Goal: Information Seeking & Learning: Check status

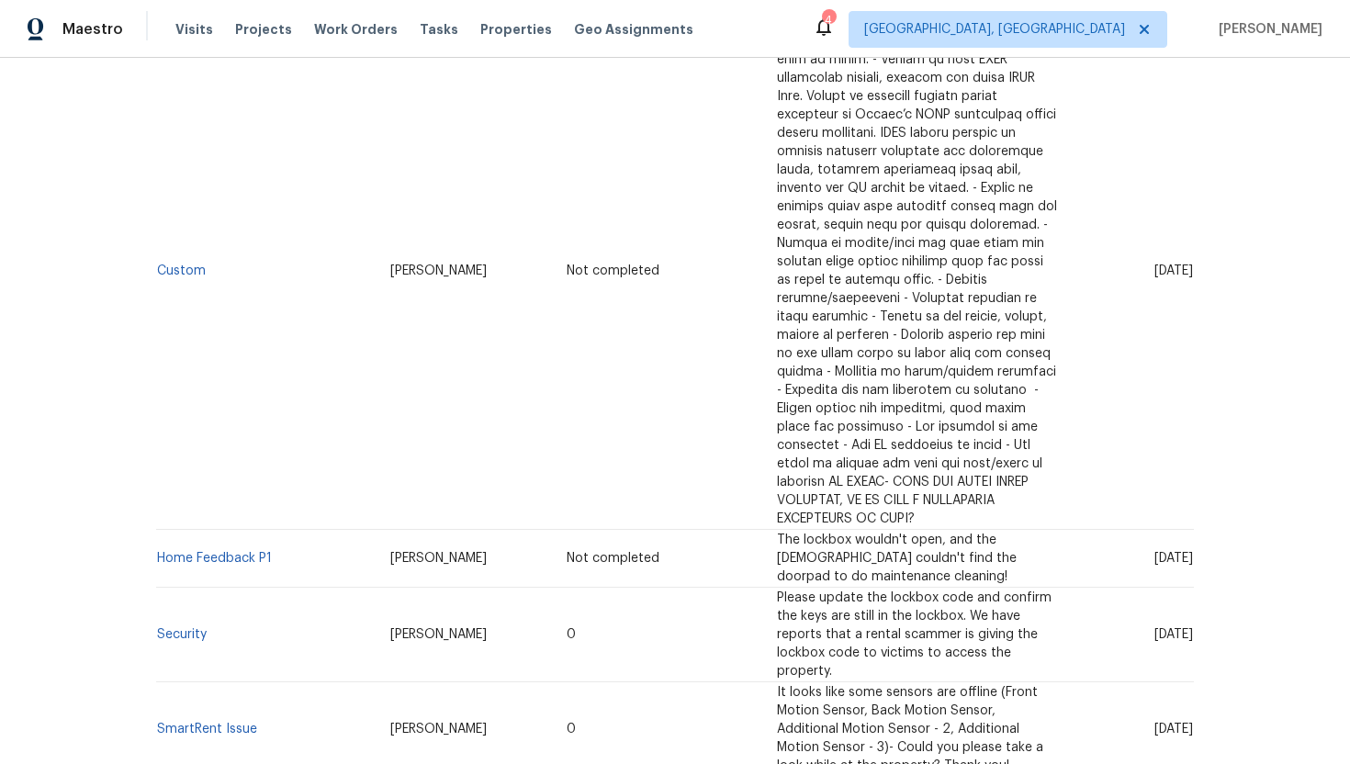
scroll to position [487, 0]
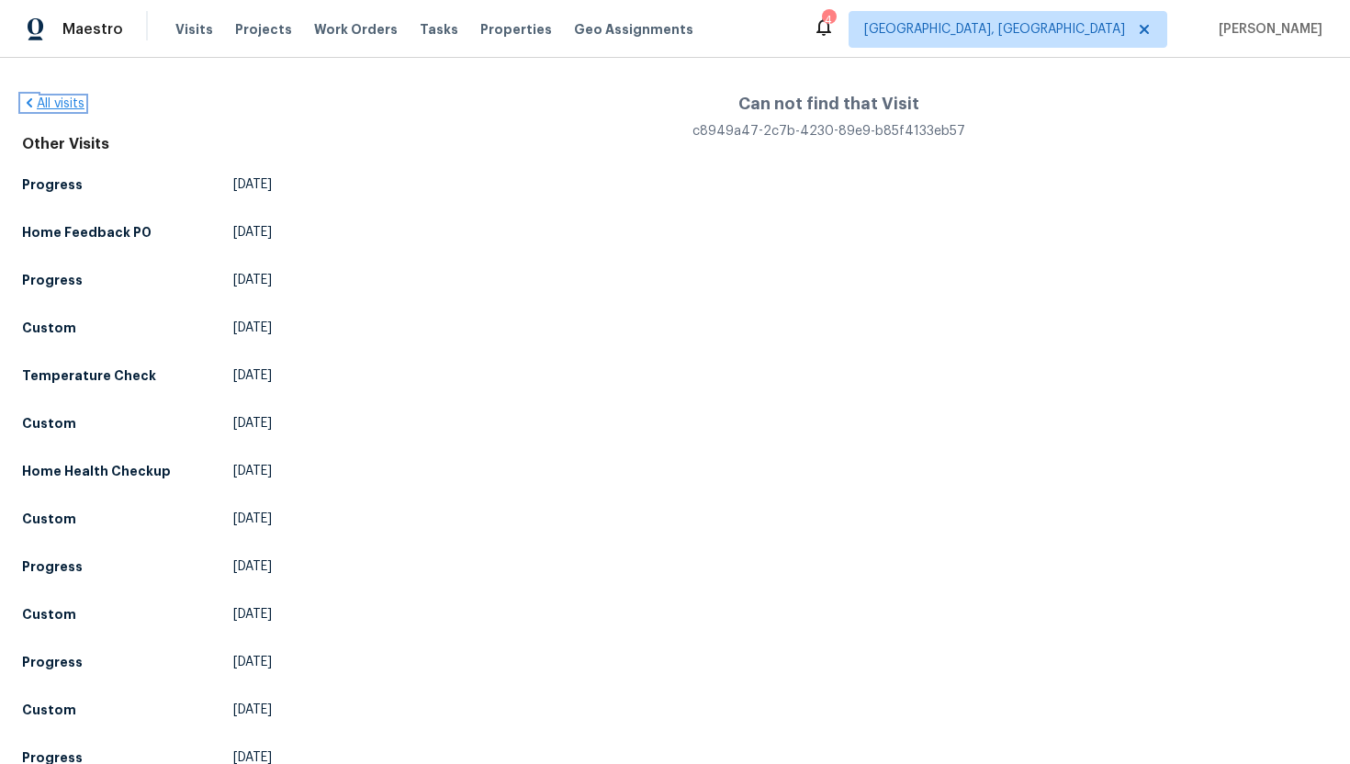
click at [74, 100] on link "All visits" at bounding box center [53, 103] width 62 height 13
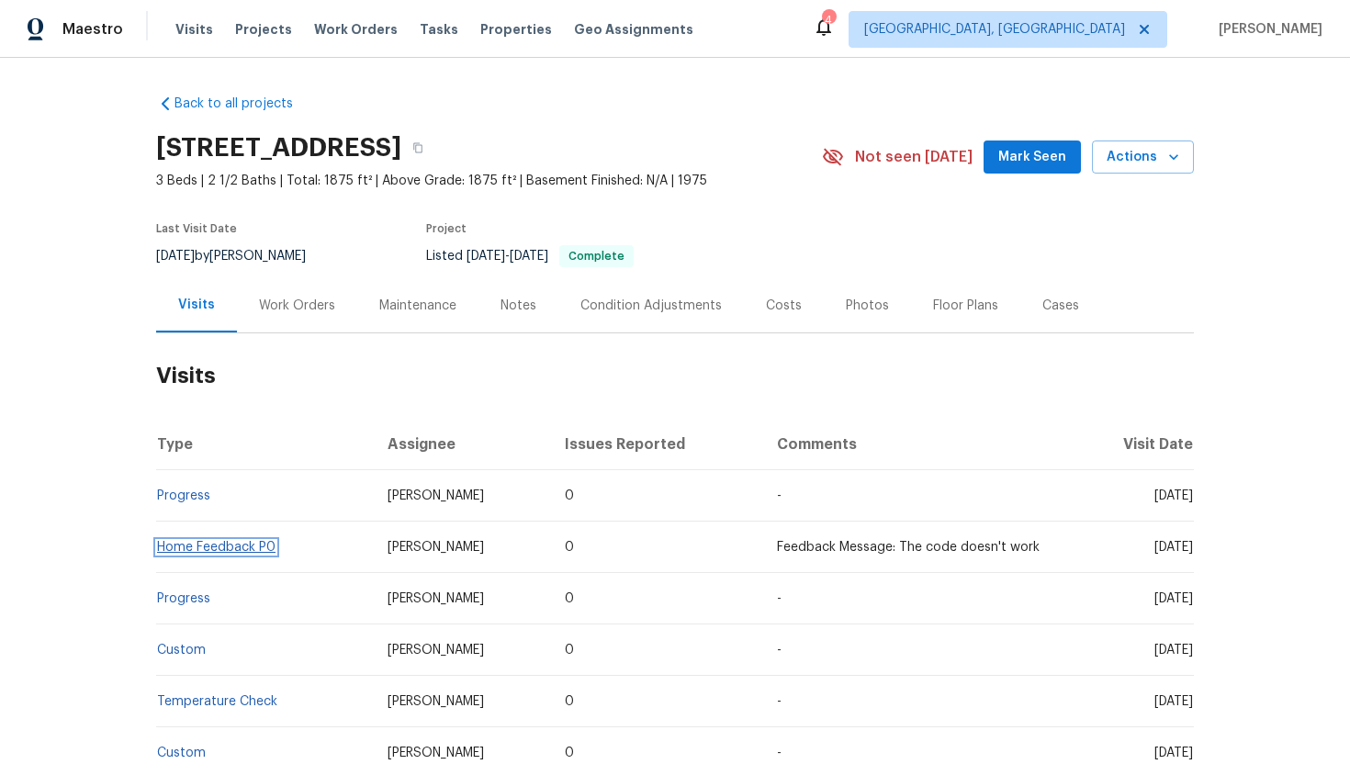
click at [252, 550] on link "Home Feedback P0" at bounding box center [216, 547] width 118 height 13
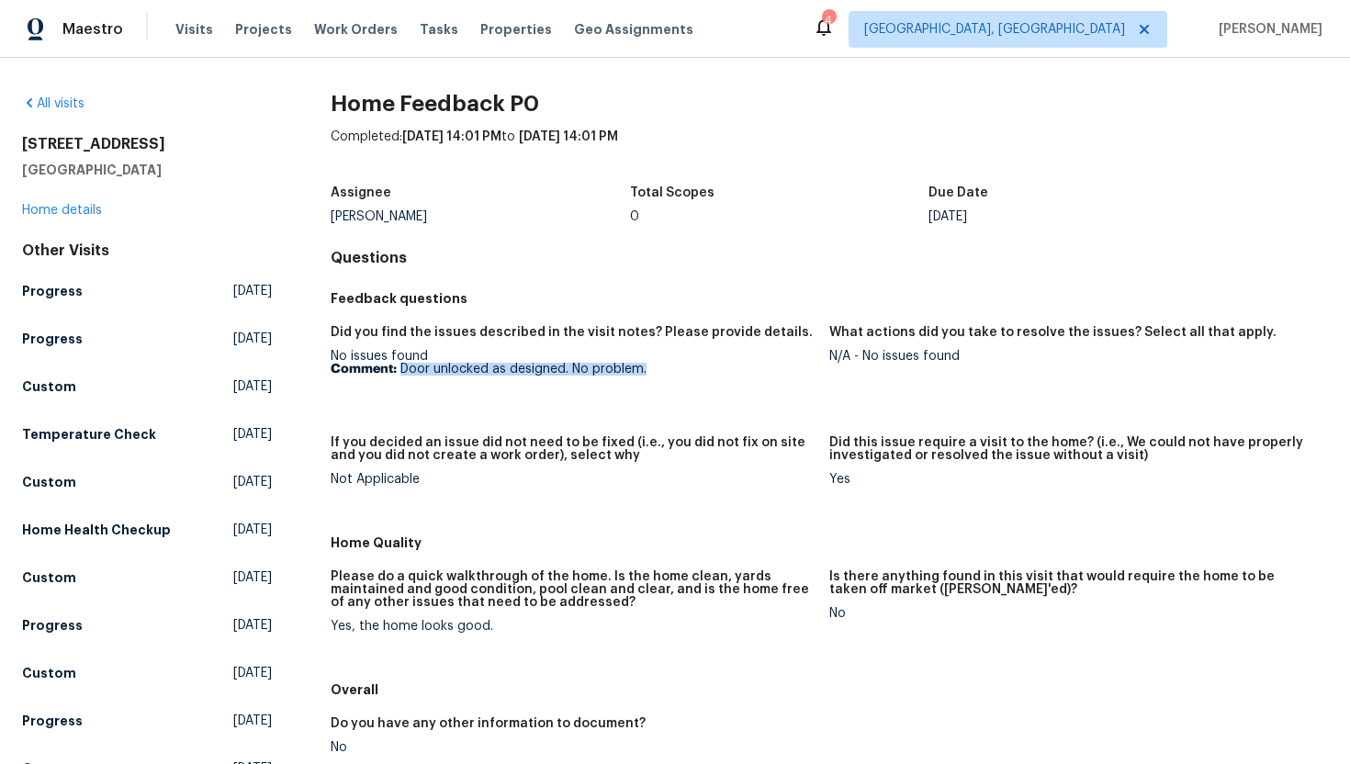
drag, startPoint x: 673, startPoint y: 377, endPoint x: 398, endPoint y: 369, distance: 274.6
click at [399, 369] on figure "Did you find the issues described in the visit notes? Please provide details. N…" at bounding box center [580, 370] width 499 height 88
copy p "Door unlocked as designed. No problem."
drag, startPoint x: 975, startPoint y: 363, endPoint x: 868, endPoint y: 357, distance: 107.6
click at [867, 357] on figure "What actions did you take to resolve the issues? Select all that apply. N/A - N…" at bounding box center [1078, 370] width 499 height 88
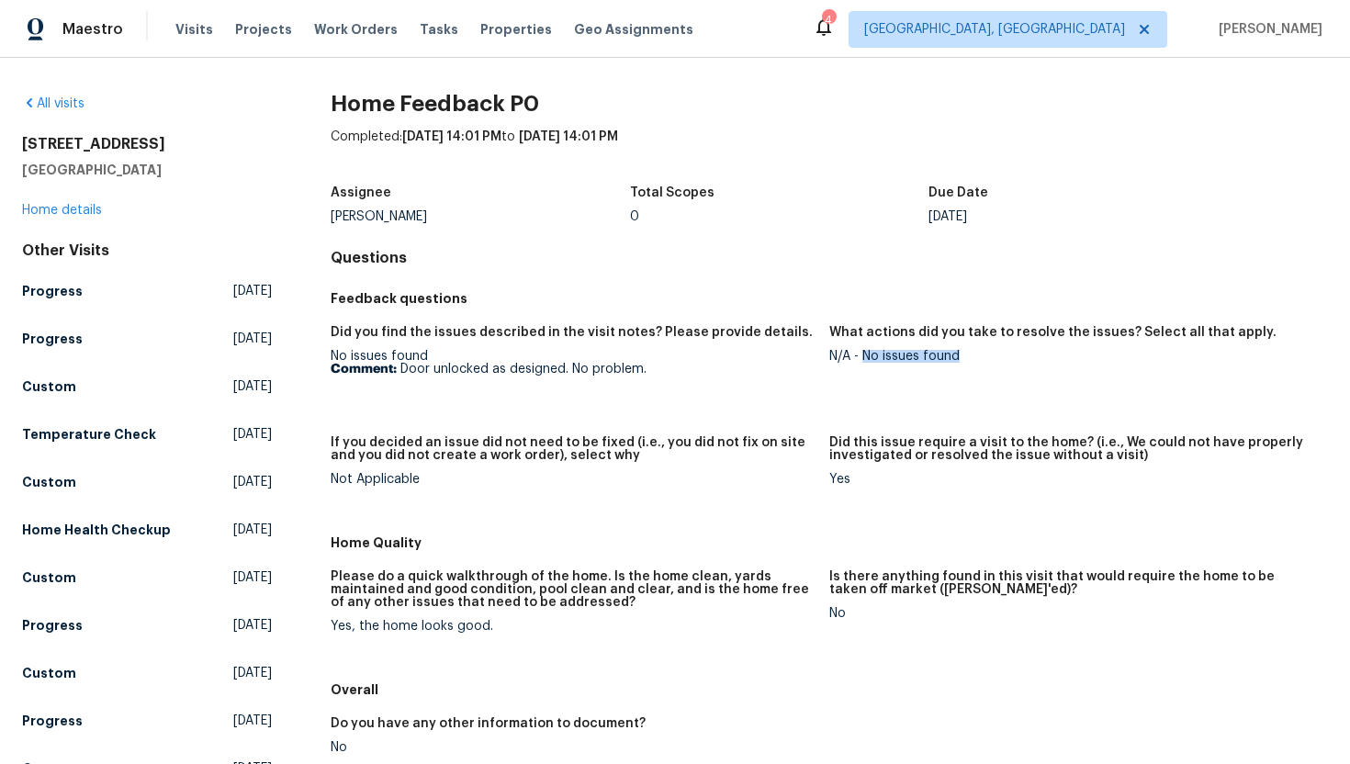
copy div "No issues found"
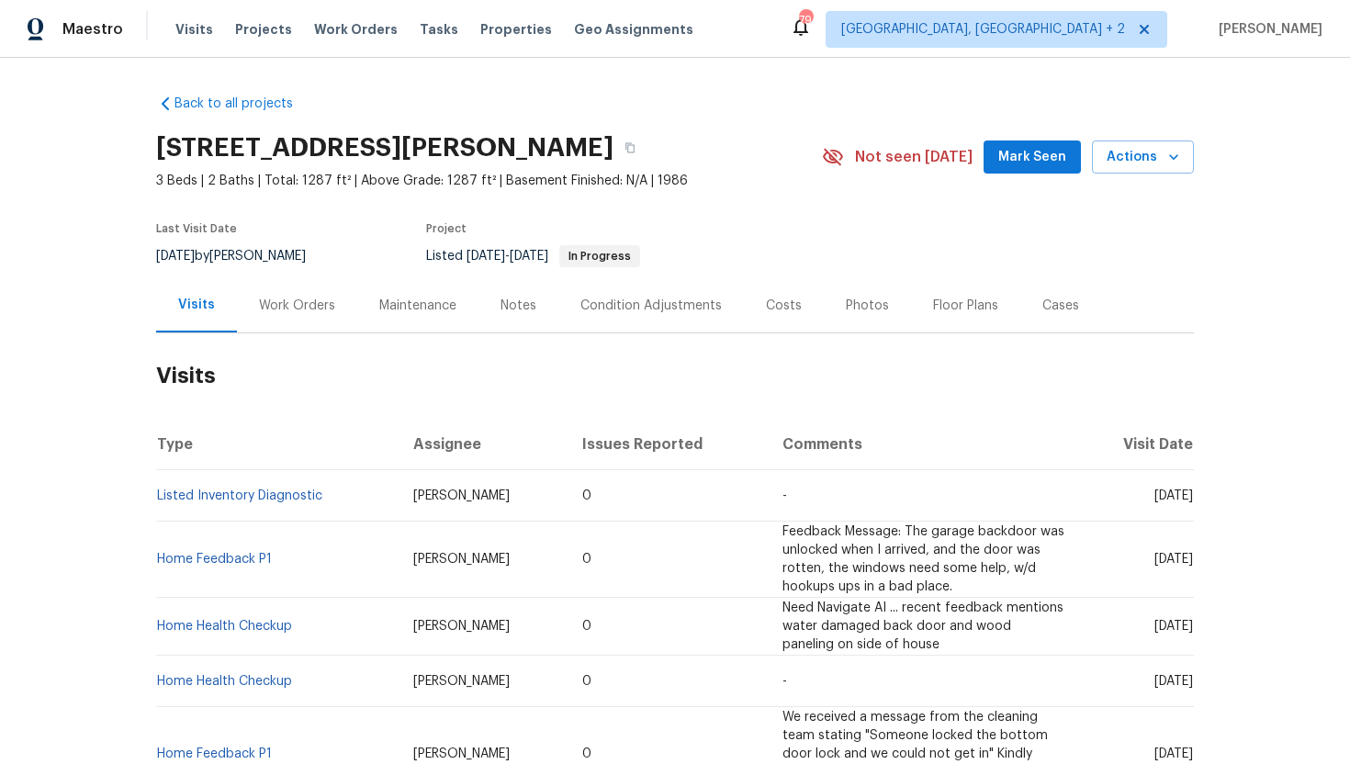
click at [265, 548] on td "Home Feedback P1" at bounding box center [277, 559] width 242 height 76
click at [260, 553] on link "Home Feedback P1" at bounding box center [214, 559] width 115 height 13
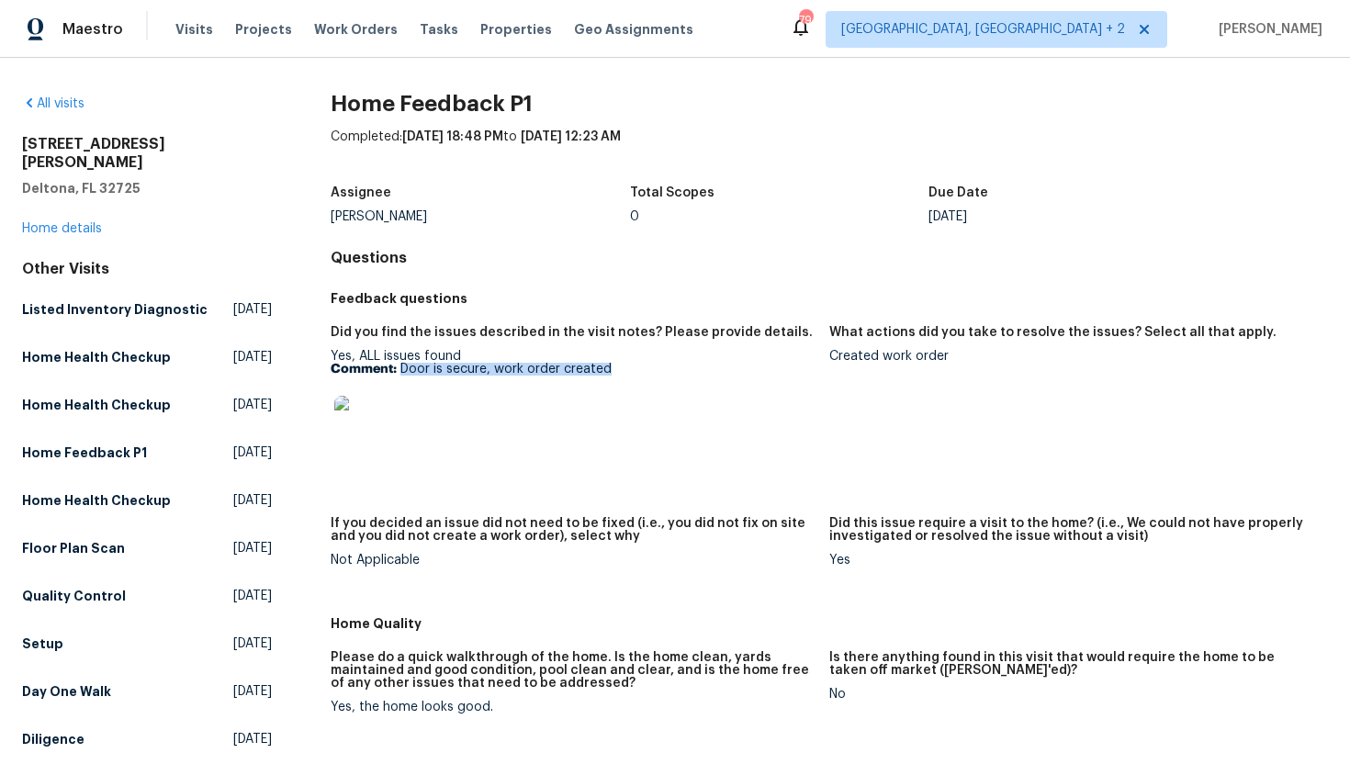
drag, startPoint x: 618, startPoint y: 369, endPoint x: 396, endPoint y: 369, distance: 222.2
click at [397, 369] on p "Comment: Door is secure, work order created" at bounding box center [573, 369] width 484 height 13
copy p "Door is secure, work order created"
click at [100, 222] on link "Home details" at bounding box center [62, 228] width 80 height 13
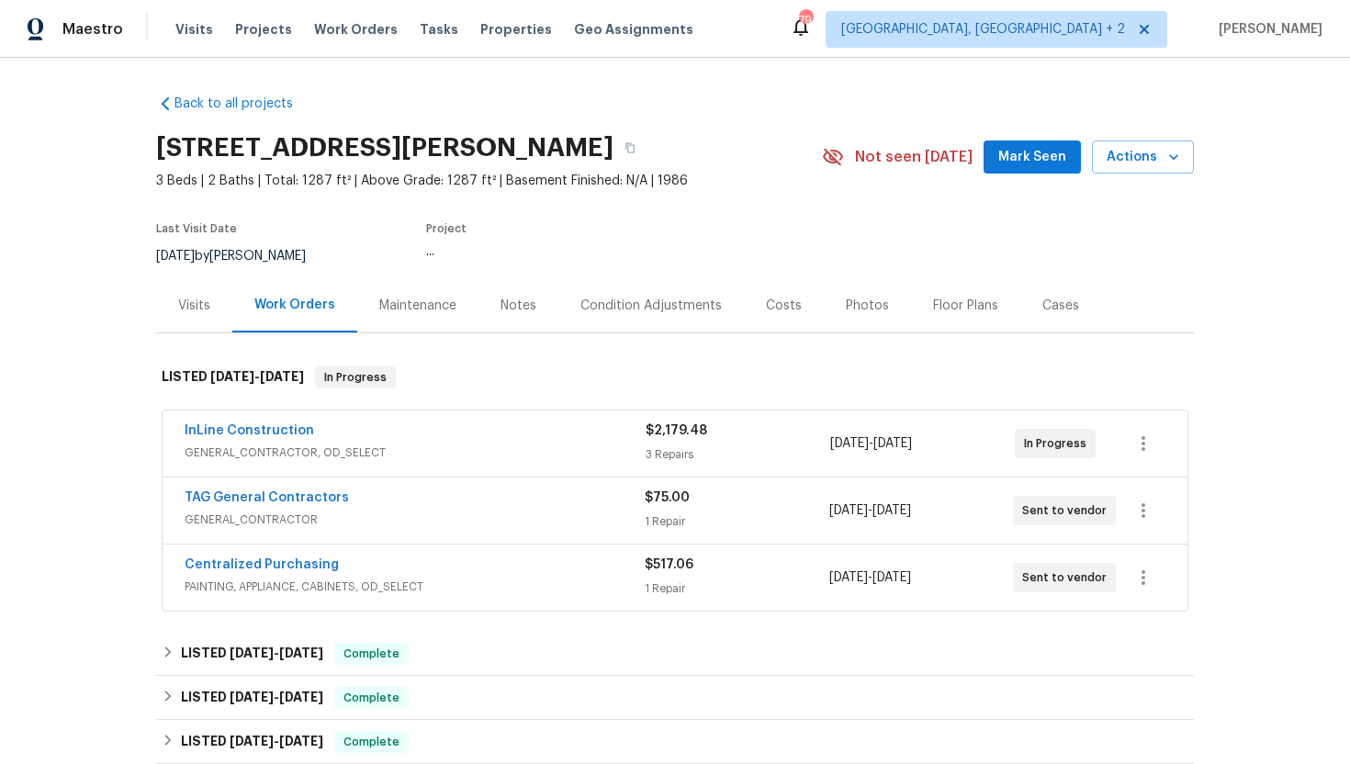
click at [480, 445] on span "GENERAL_CONTRACTOR, OD_SELECT" at bounding box center [415, 452] width 461 height 18
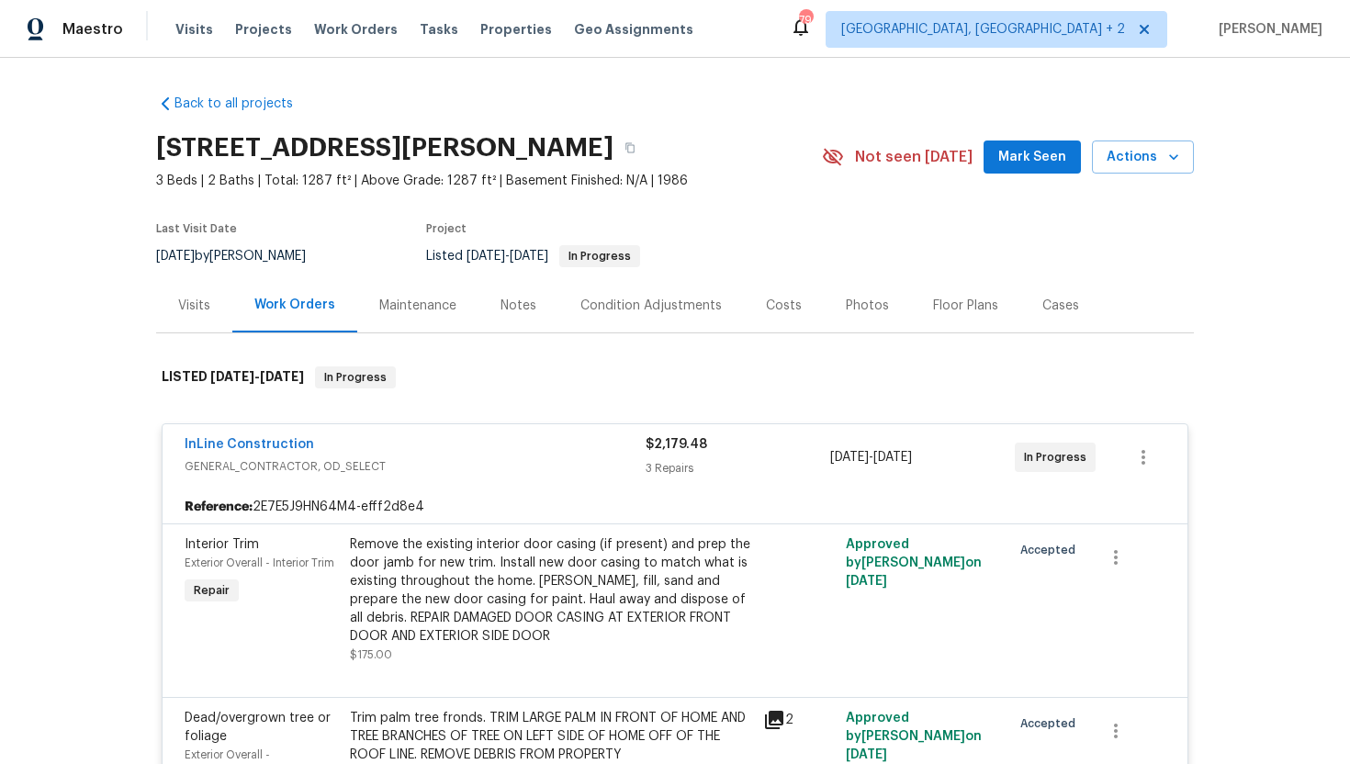
click at [219, 308] on div "Visits" at bounding box center [194, 305] width 76 height 54
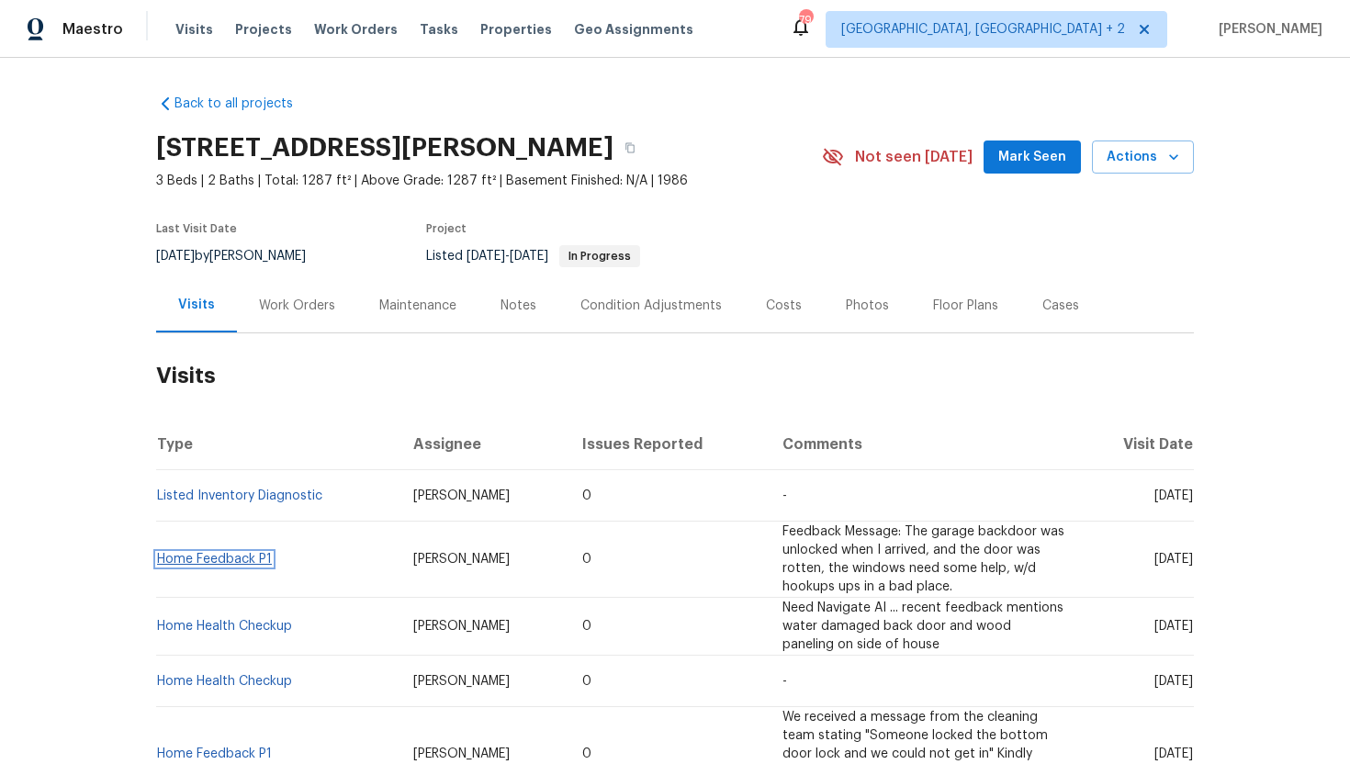
click at [258, 558] on link "Home Feedback P1" at bounding box center [214, 559] width 115 height 13
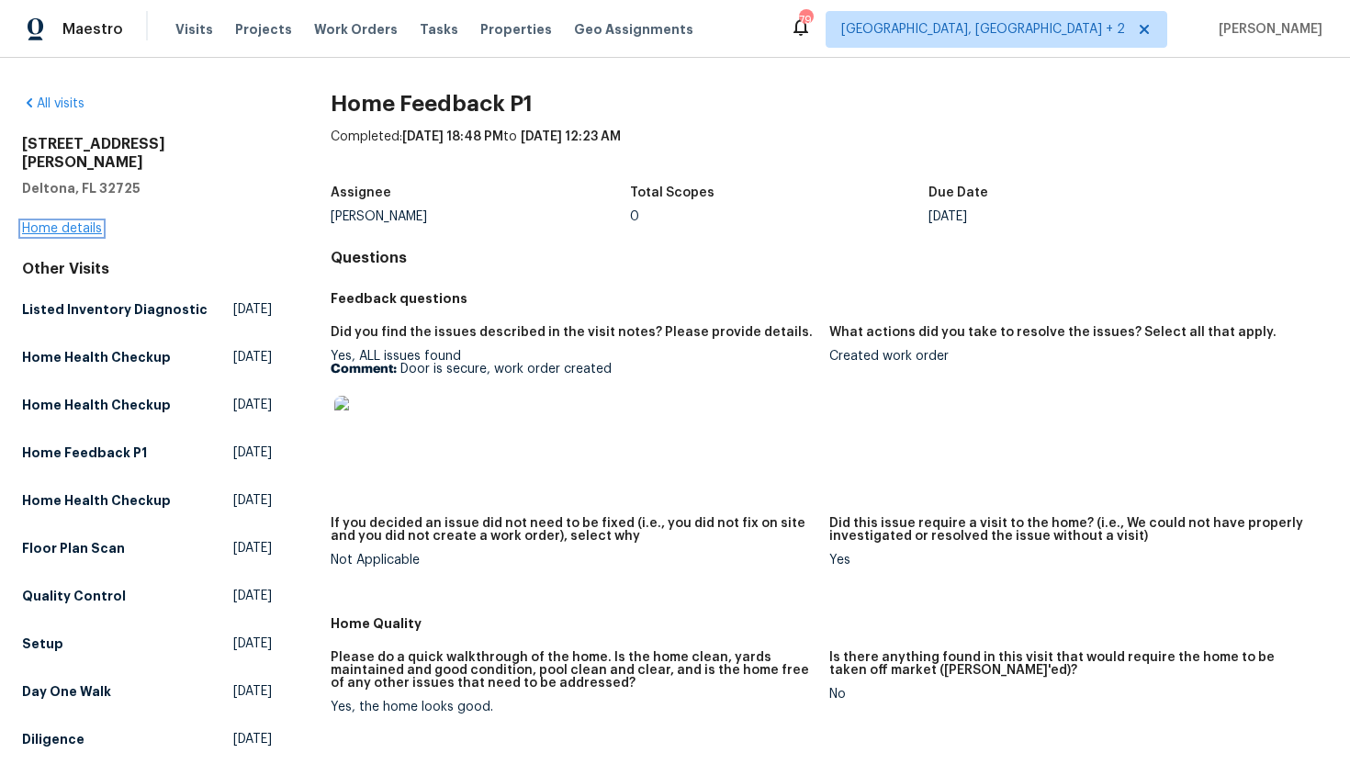
click at [77, 222] on link "Home details" at bounding box center [62, 228] width 80 height 13
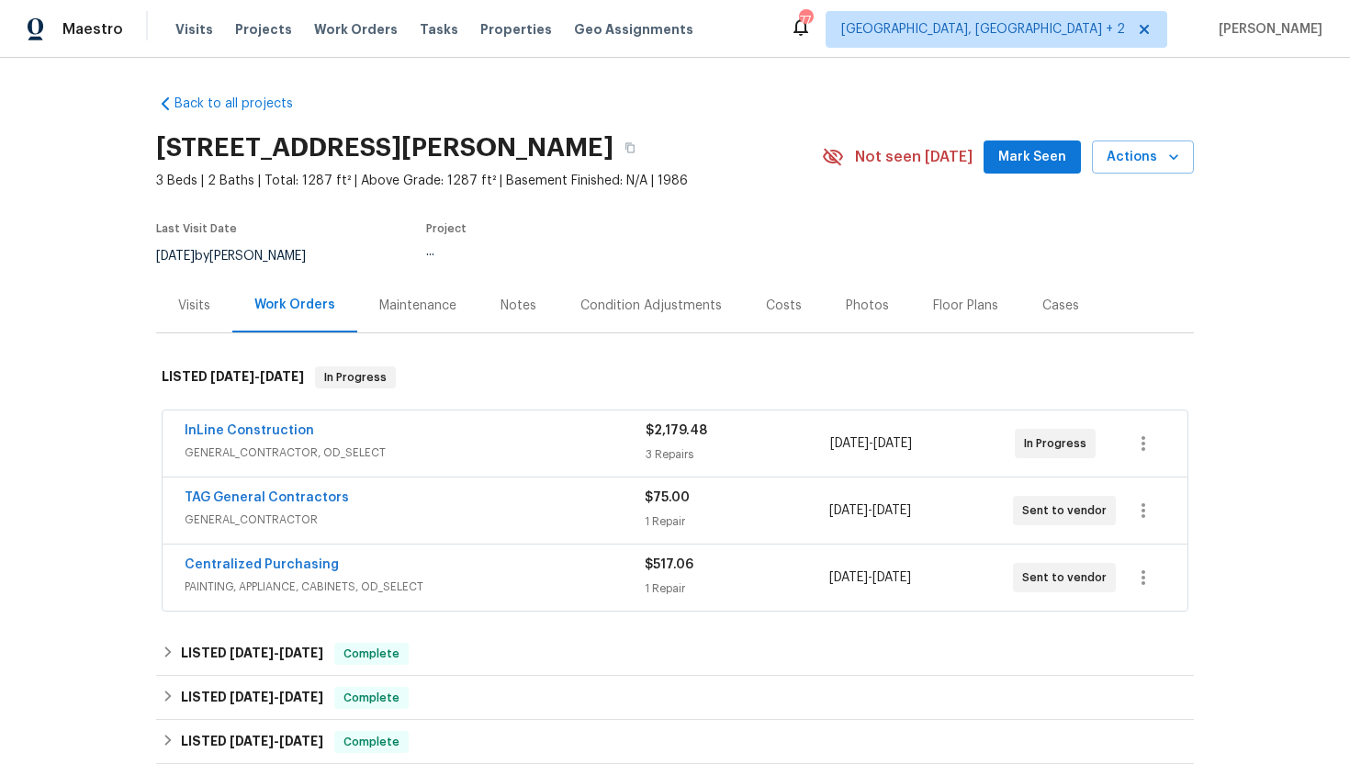
click at [403, 451] on span "GENERAL_CONTRACTOR, OD_SELECT" at bounding box center [415, 452] width 461 height 18
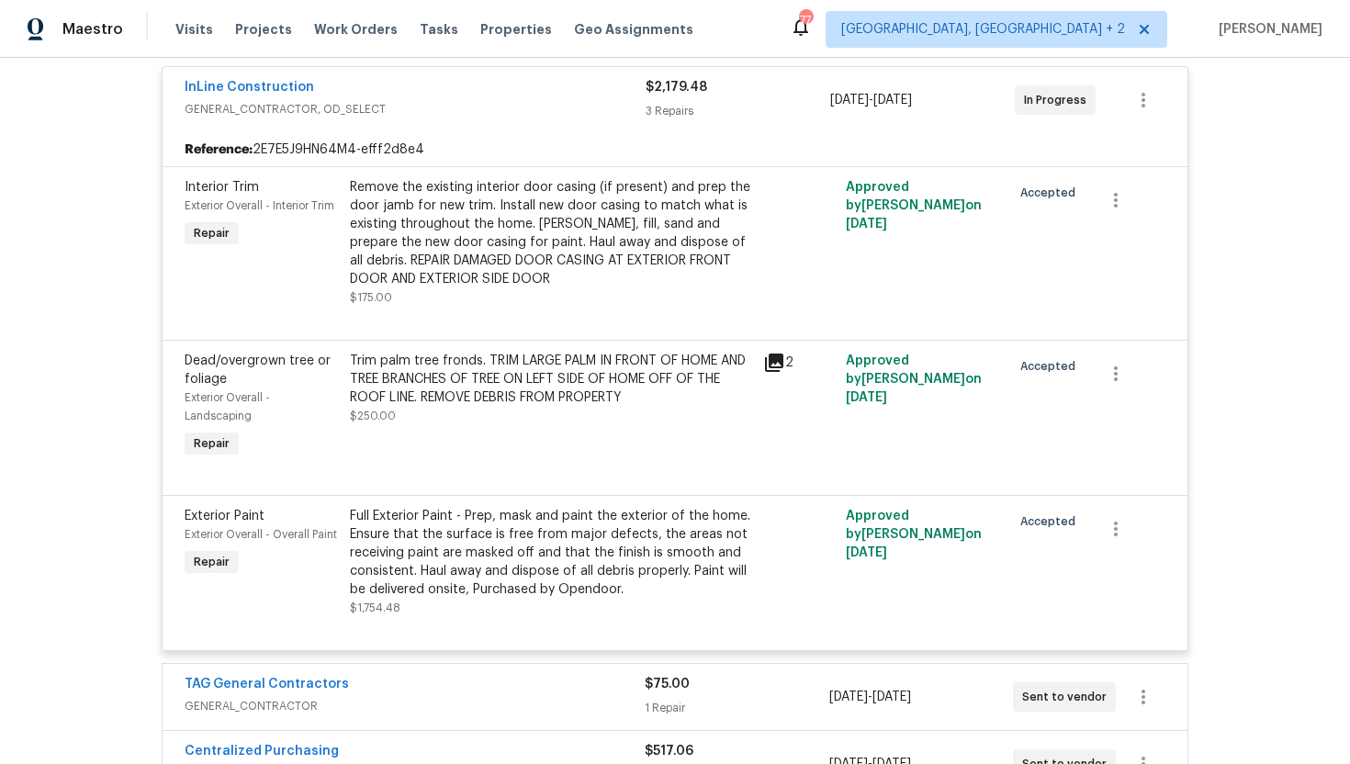
scroll to position [463, 0]
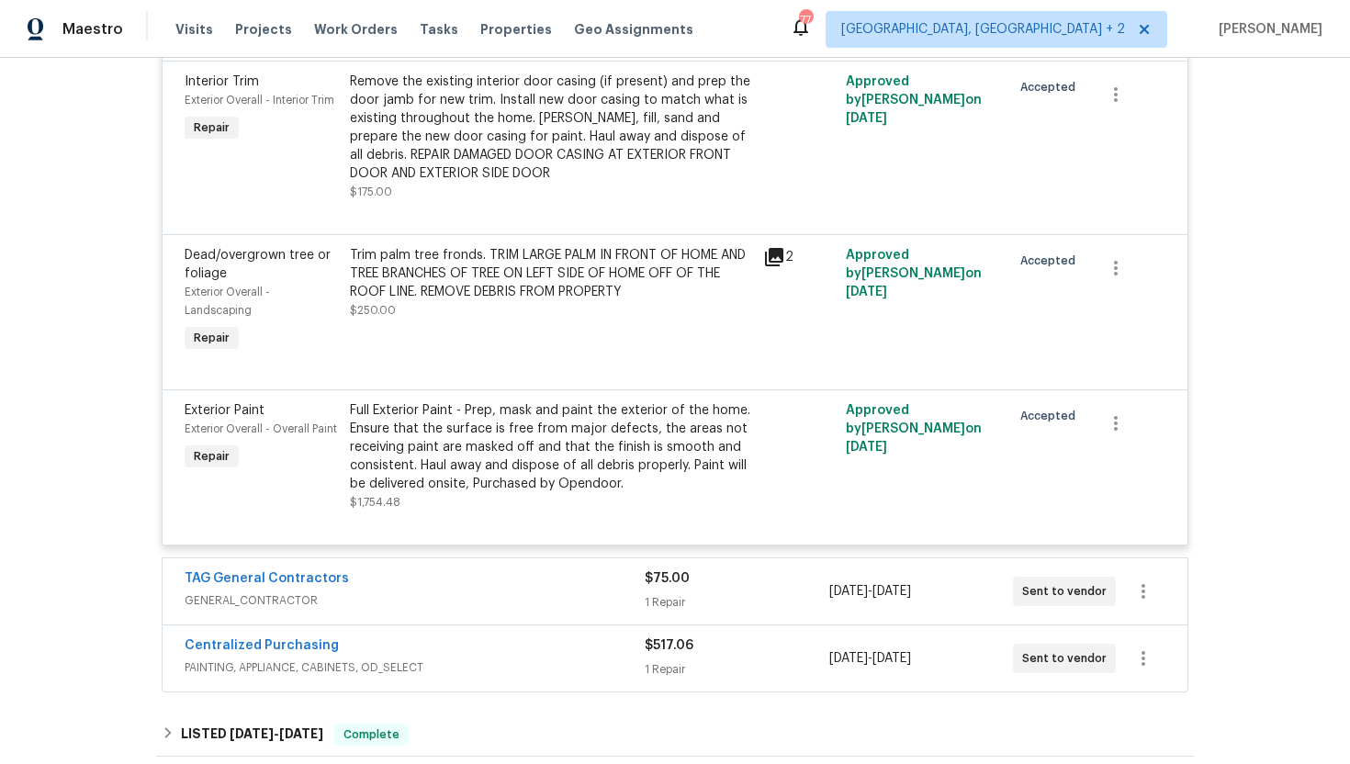
click at [554, 590] on div "TAG General Contractors" at bounding box center [415, 580] width 460 height 22
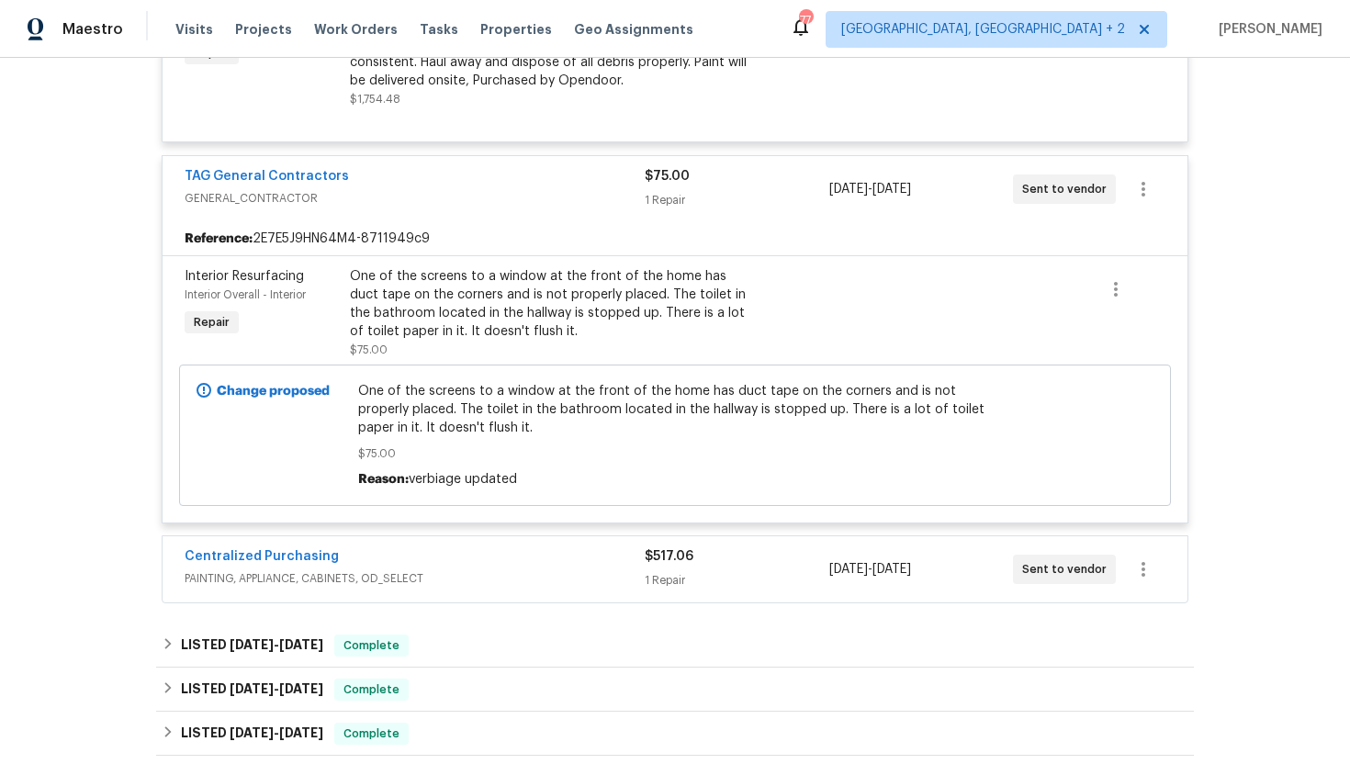
scroll to position [886, 0]
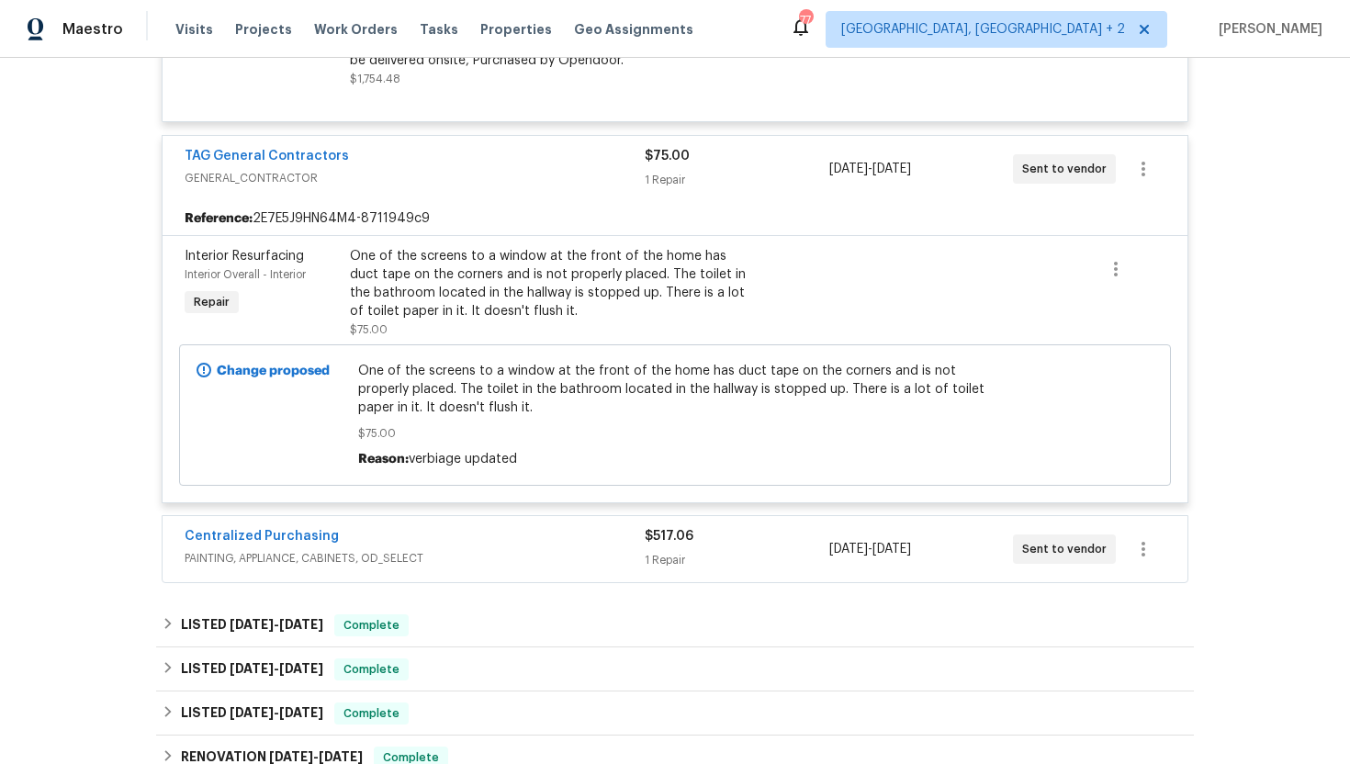
click at [555, 571] on div "Centralized Purchasing PAINTING, APPLIANCE, CABINETS, OD_SELECT" at bounding box center [415, 549] width 460 height 44
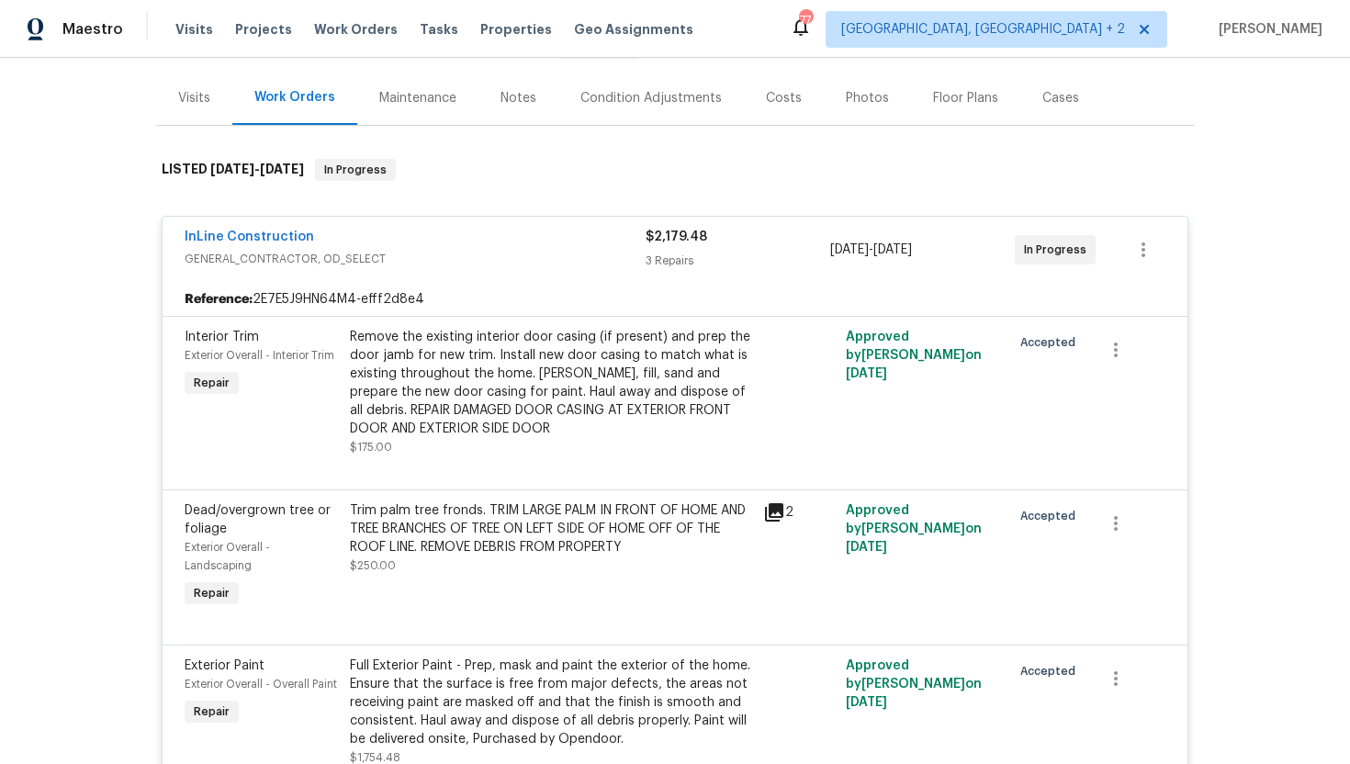
scroll to position [204, 0]
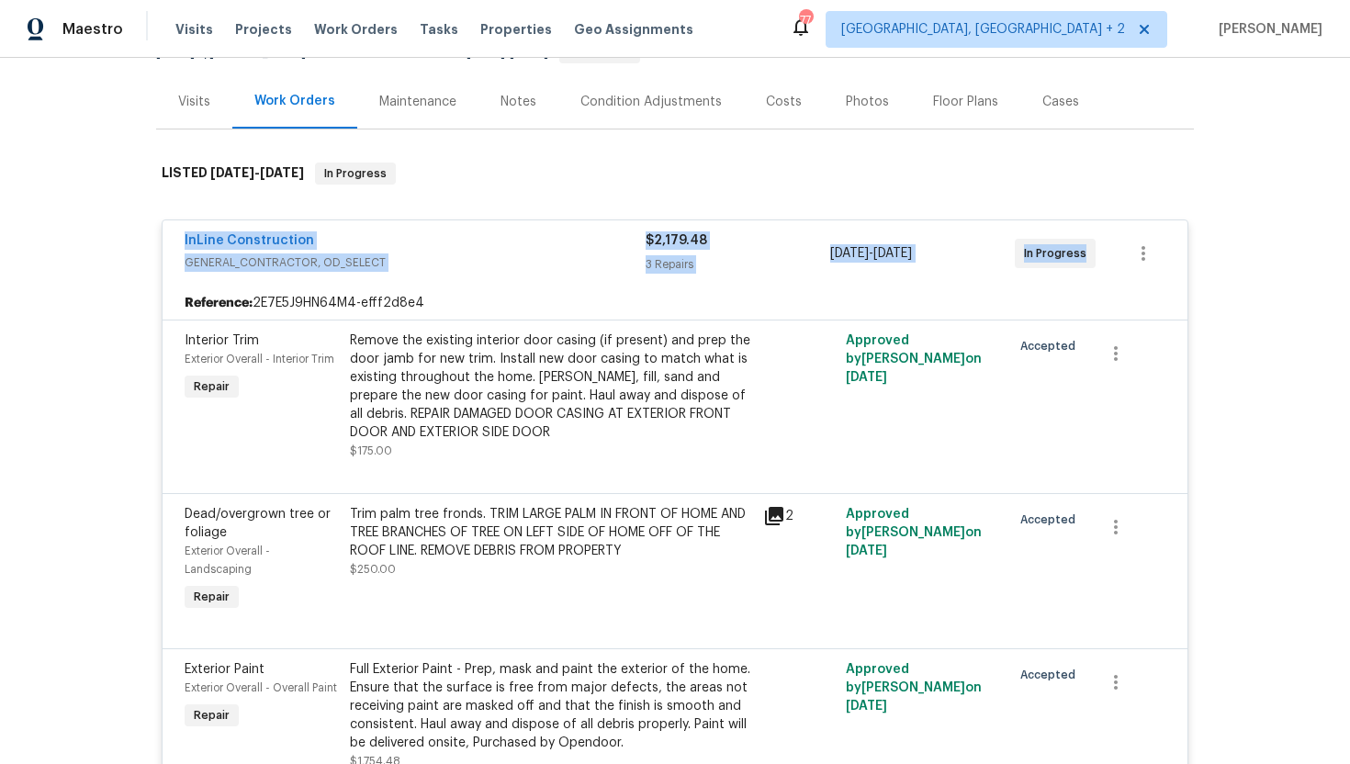
drag, startPoint x: 1094, startPoint y: 258, endPoint x: 153, endPoint y: 213, distance: 942.2
click at [153, 213] on div "Back to all projects 1350 Bailey Ave, Deltona, FL 32725 3 Beds | 2 Baths | Tota…" at bounding box center [675, 411] width 1350 height 706
copy div "InLine Construction GENERAL_CONTRACTOR, OD_SELECT $2,179.48 3 Repairs 9/15/2025…"
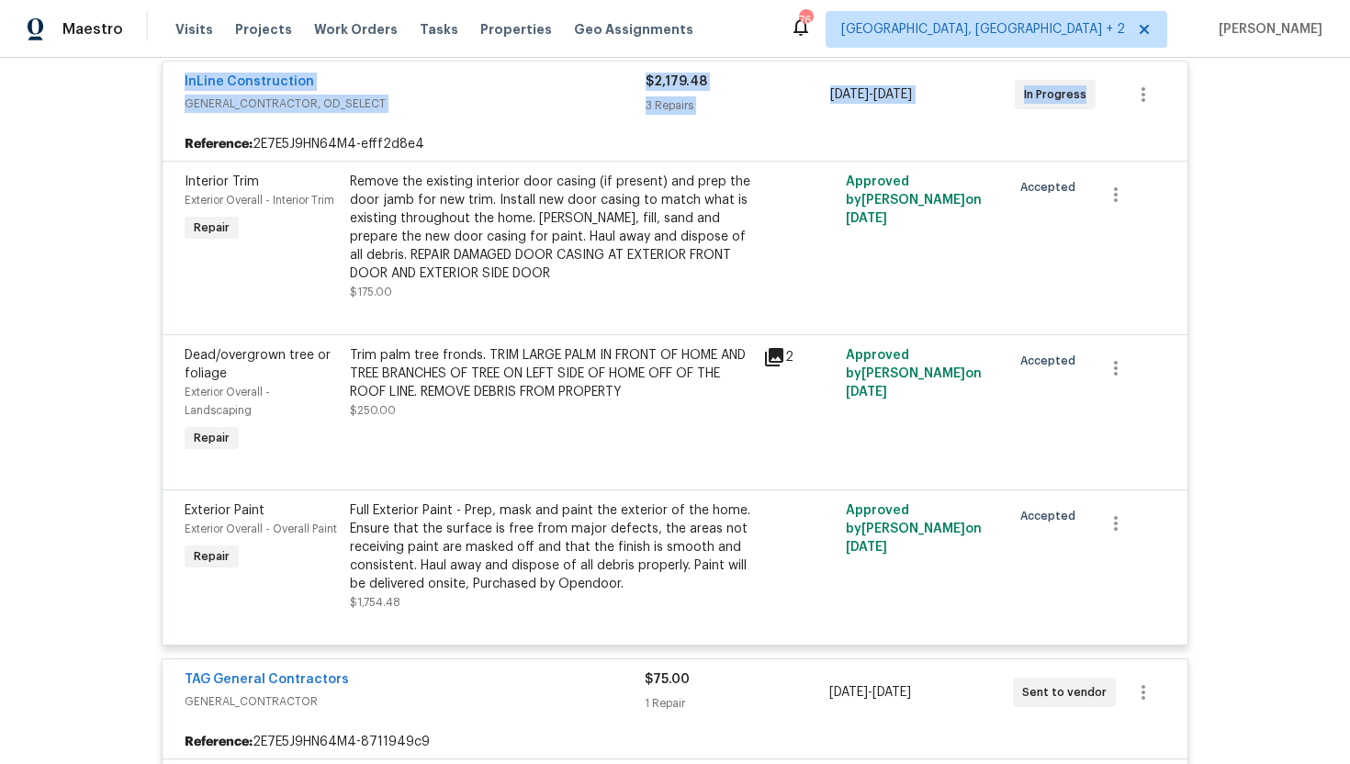
scroll to position [292, 0]
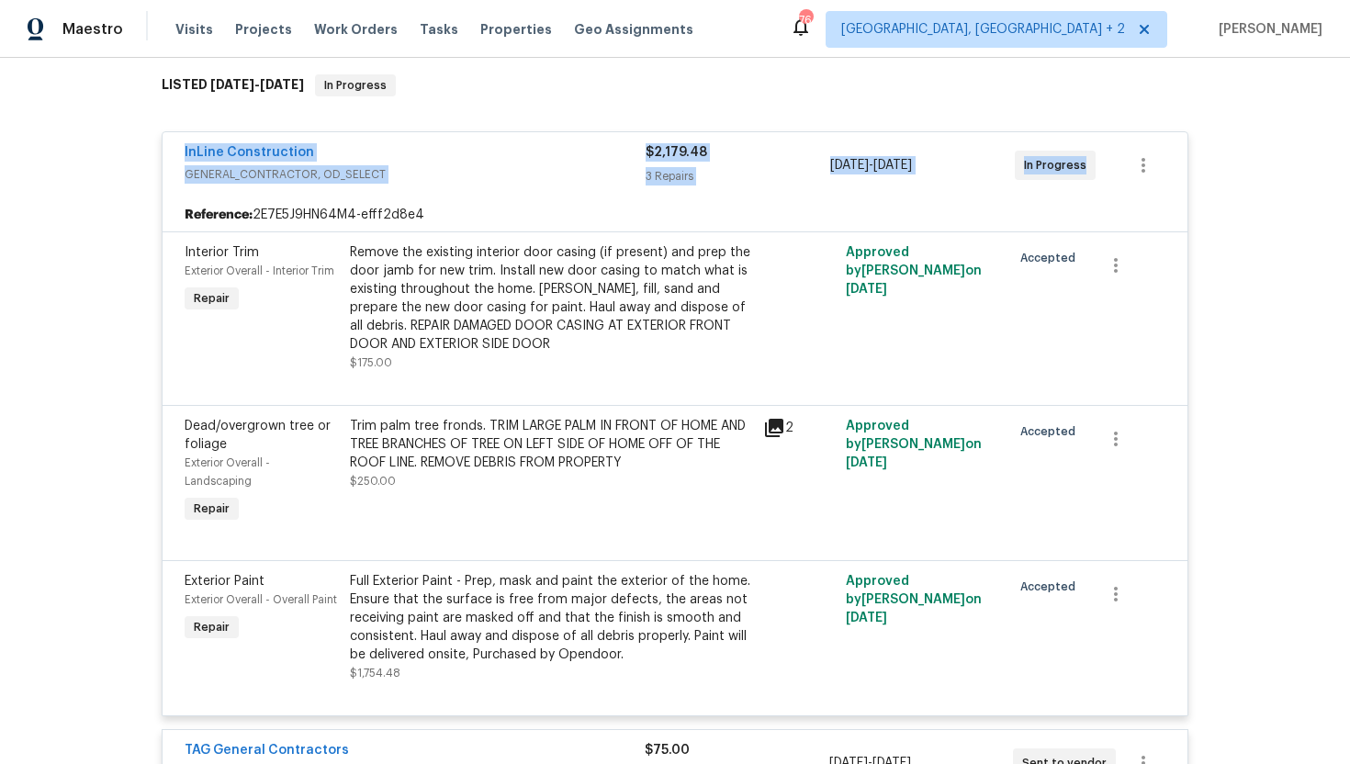
copy div "InLine Construction GENERAL_CONTRACTOR, OD_SELECT $2,179.48 3 Repairs 9/15/2025…"
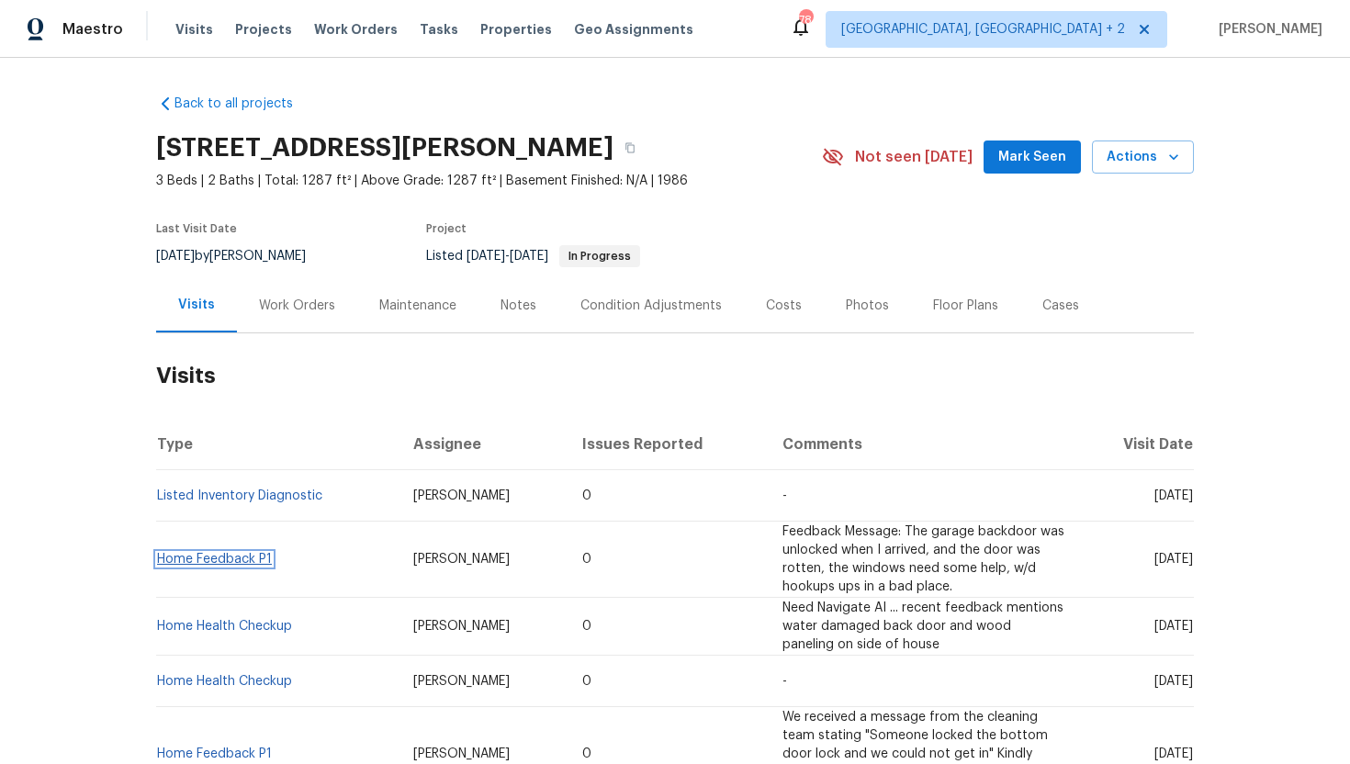
click at [247, 563] on link "Home Feedback P1" at bounding box center [214, 559] width 115 height 13
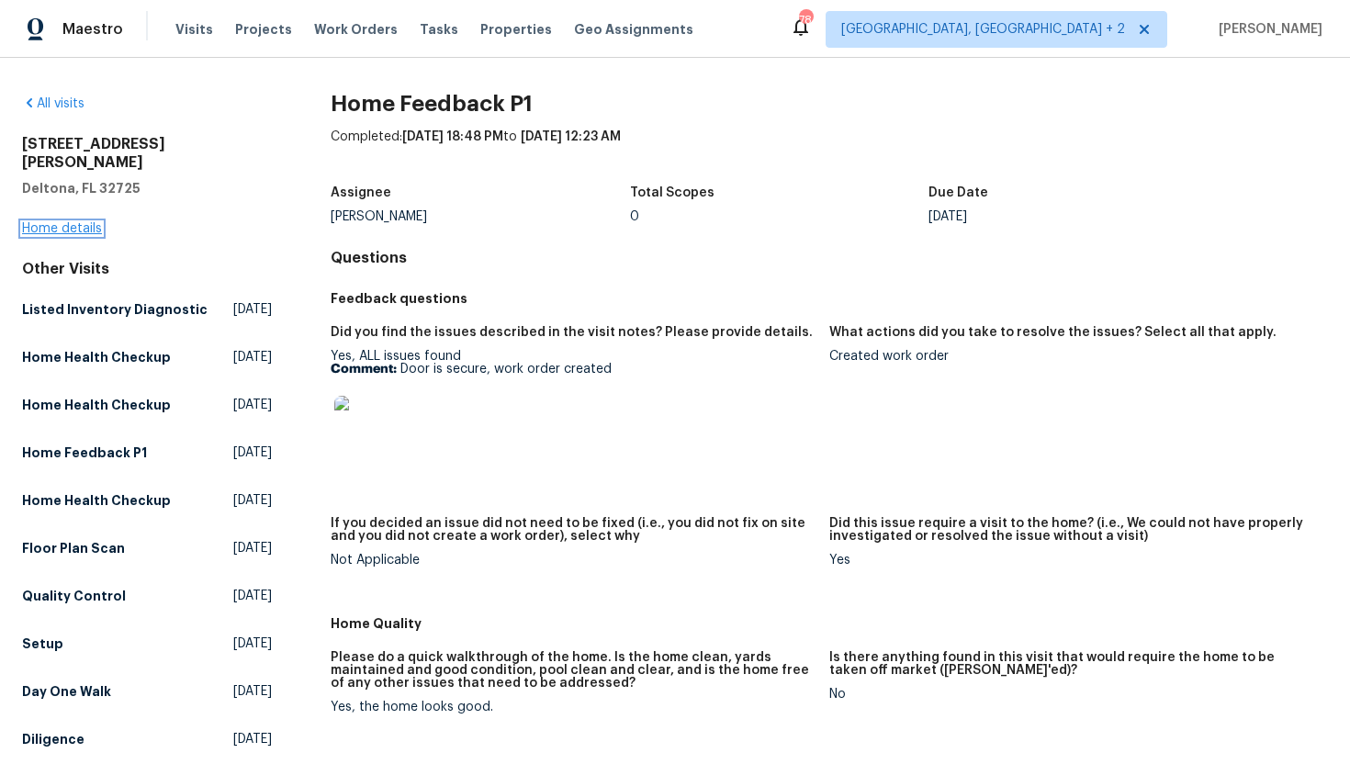
click at [77, 222] on link "Home details" at bounding box center [62, 228] width 80 height 13
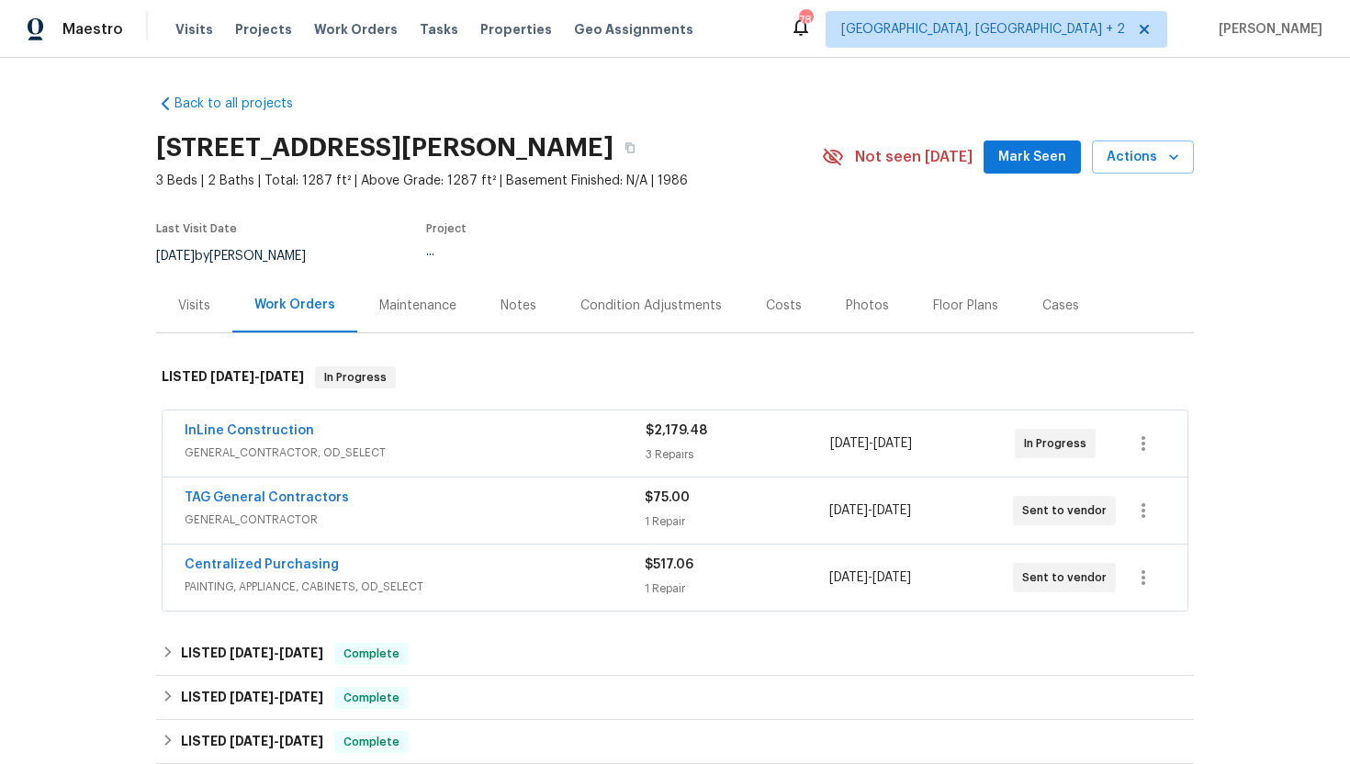
click at [382, 436] on div "InLine Construction" at bounding box center [415, 432] width 461 height 22
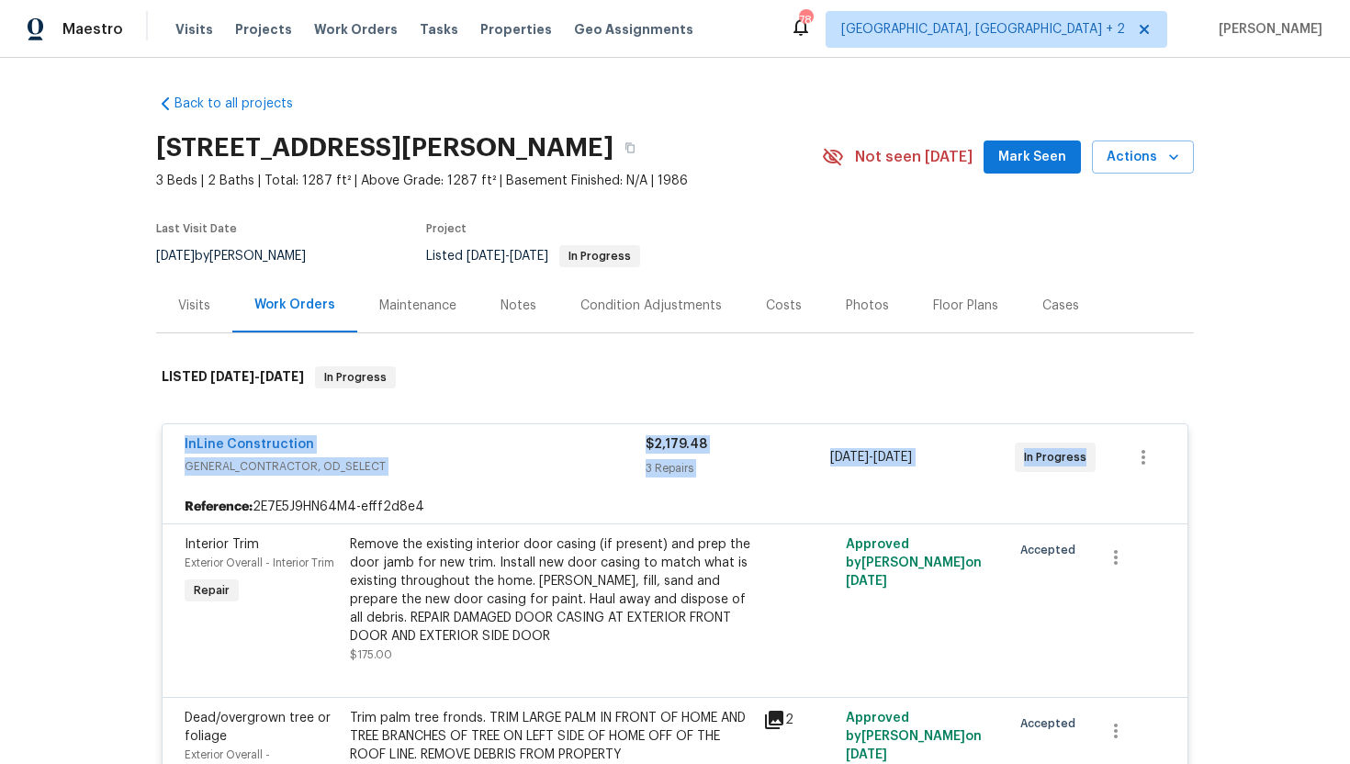
drag, startPoint x: 1091, startPoint y: 458, endPoint x: 75, endPoint y: 429, distance: 1015.9
click at [75, 429] on div "Back to all projects [STREET_ADDRESS][PERSON_NAME] 3 Beds | 2 Baths | Total: 12…" at bounding box center [675, 411] width 1350 height 706
copy div "InLine Construction GENERAL_CONTRACTOR, OD_SELECT $2,179.48 3 Repairs [DATE] - …"
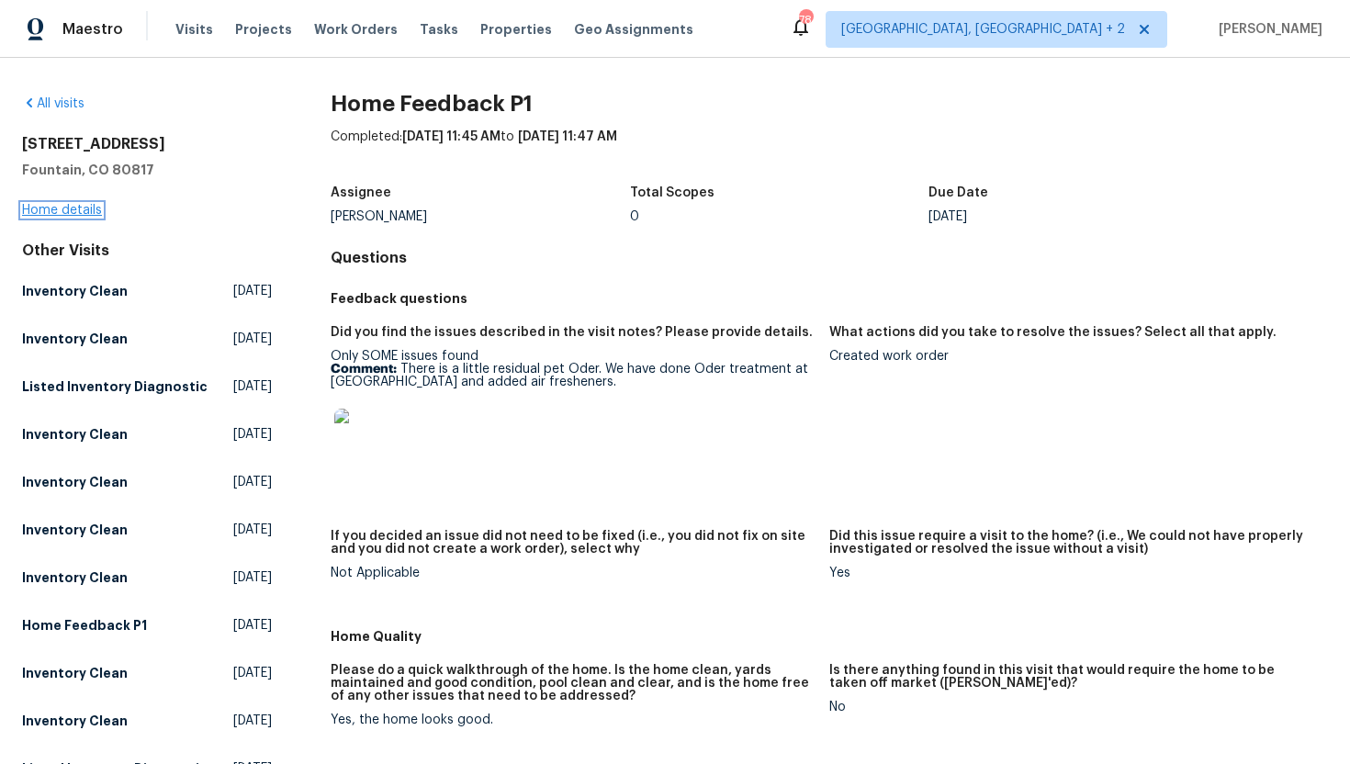
click at [88, 212] on link "Home details" at bounding box center [62, 210] width 80 height 13
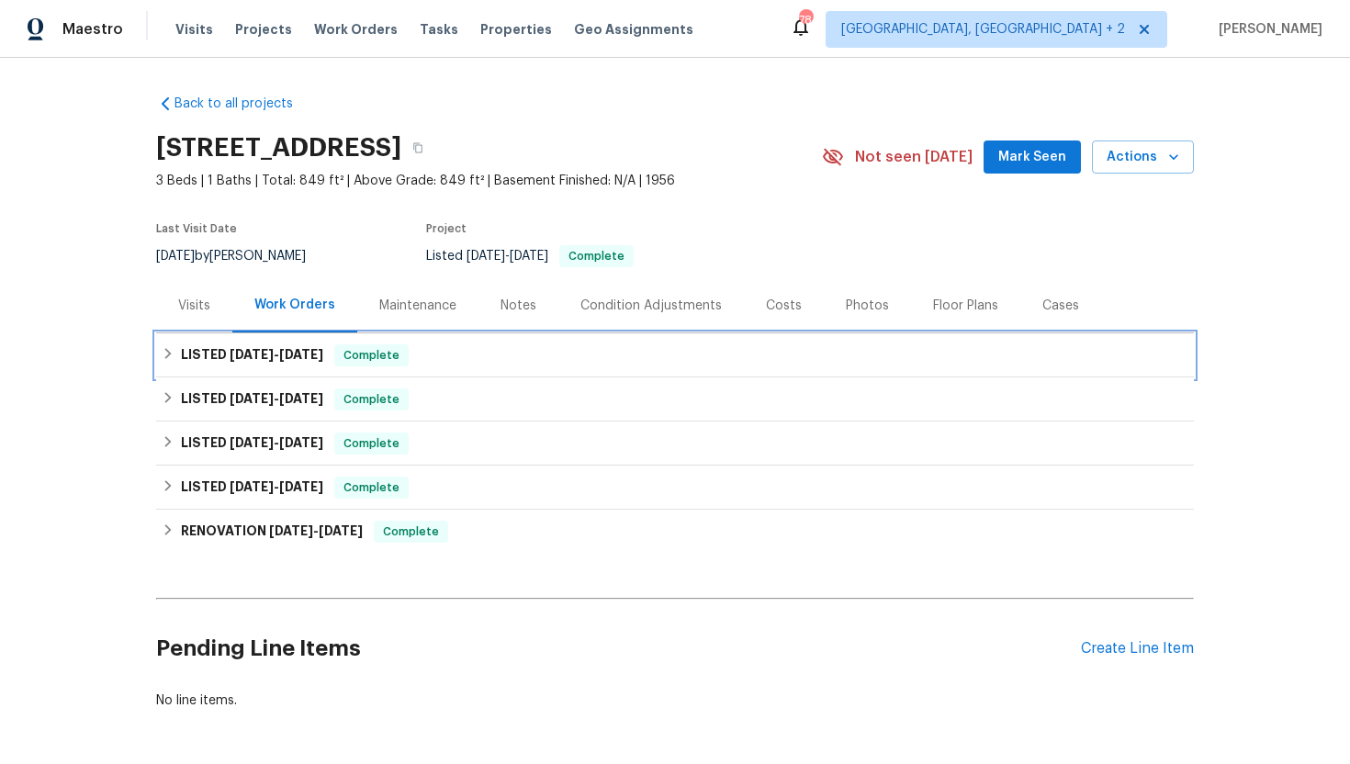
click at [375, 357] on span "Complete" at bounding box center [371, 355] width 71 height 18
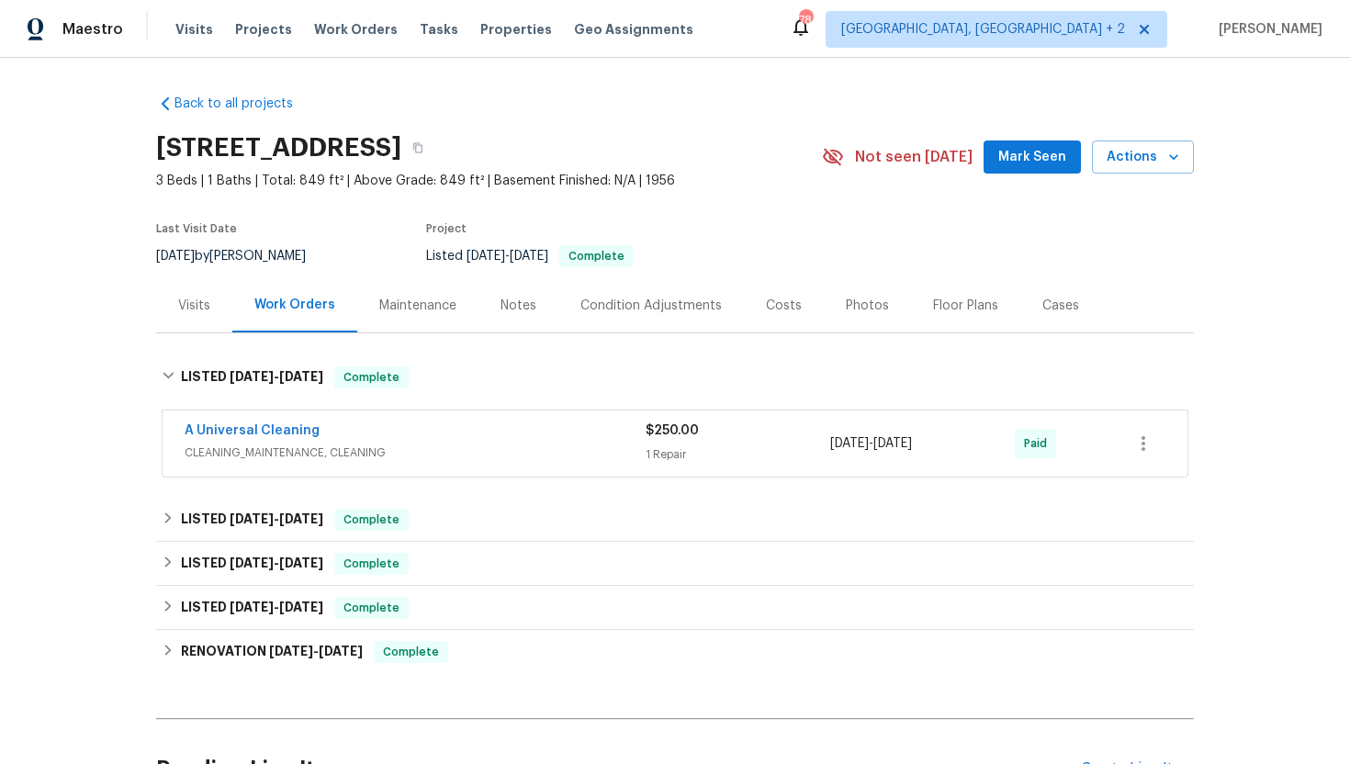
click at [206, 299] on div "Visits" at bounding box center [194, 306] width 32 height 18
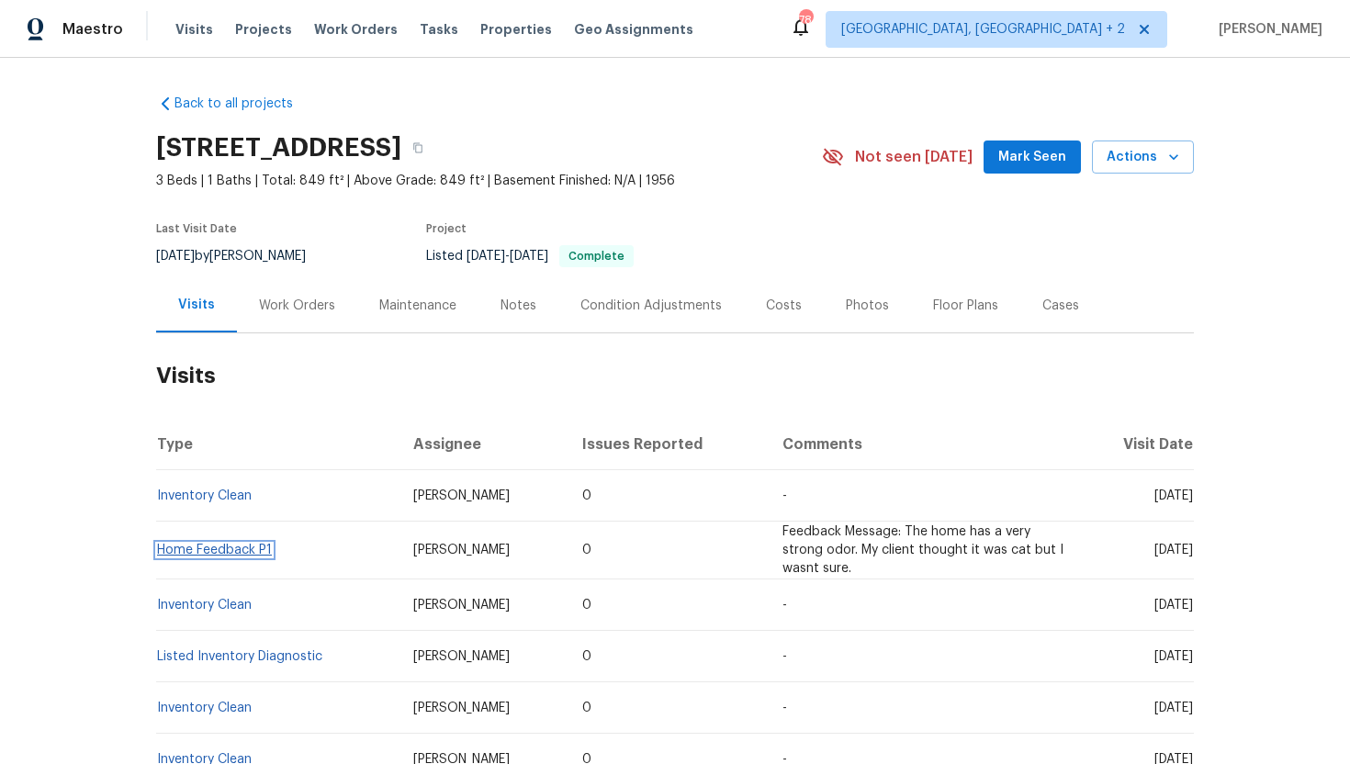
click at [244, 555] on link "Home Feedback P1" at bounding box center [214, 550] width 115 height 13
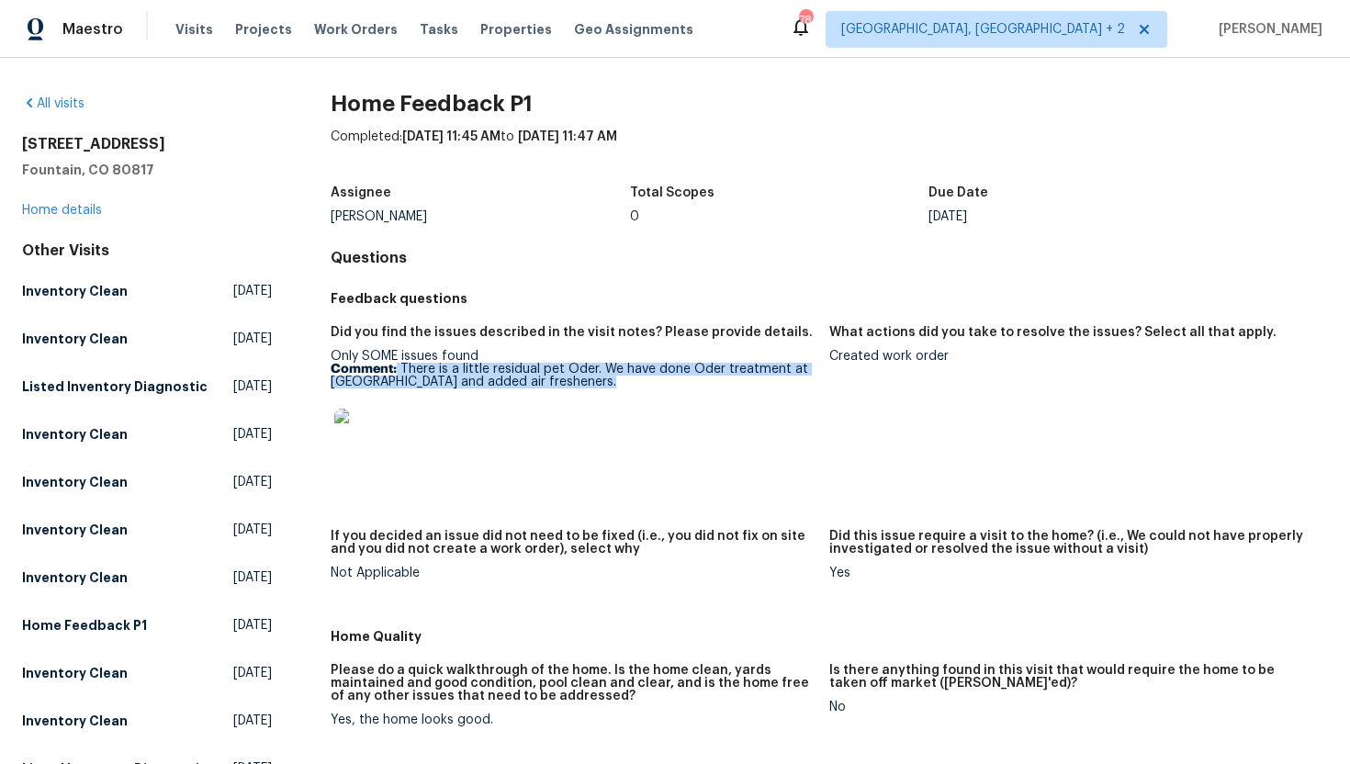
drag, startPoint x: 536, startPoint y: 391, endPoint x: 397, endPoint y: 365, distance: 141.9
click at [397, 366] on div "Only SOME issues found Comment: There is a little residual pet Oder. We have do…" at bounding box center [573, 414] width 484 height 129
copy p "There is a little residual pet Oder. We have done Oder treatment at [GEOGRAPHIC…"
click at [79, 215] on link "Home details" at bounding box center [62, 210] width 80 height 13
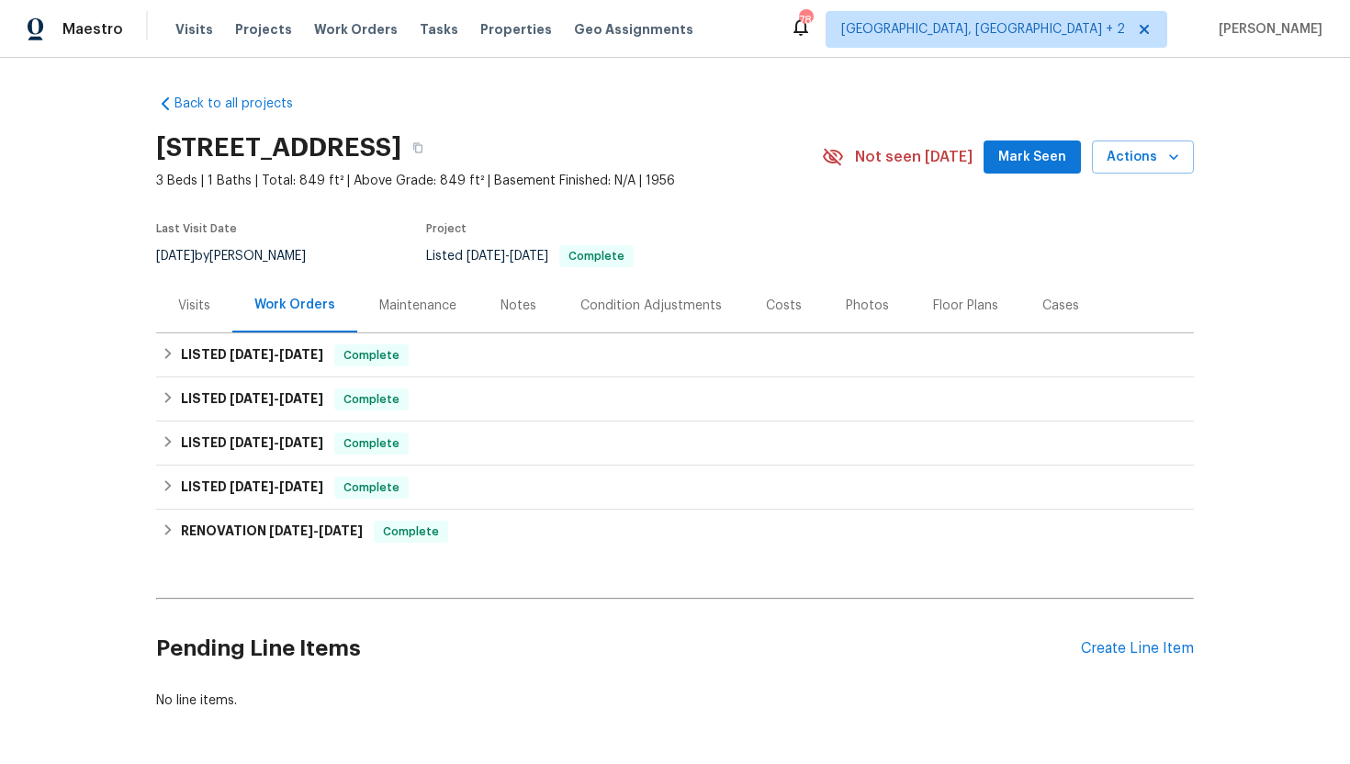
click at [188, 302] on div "Visits" at bounding box center [194, 306] width 32 height 18
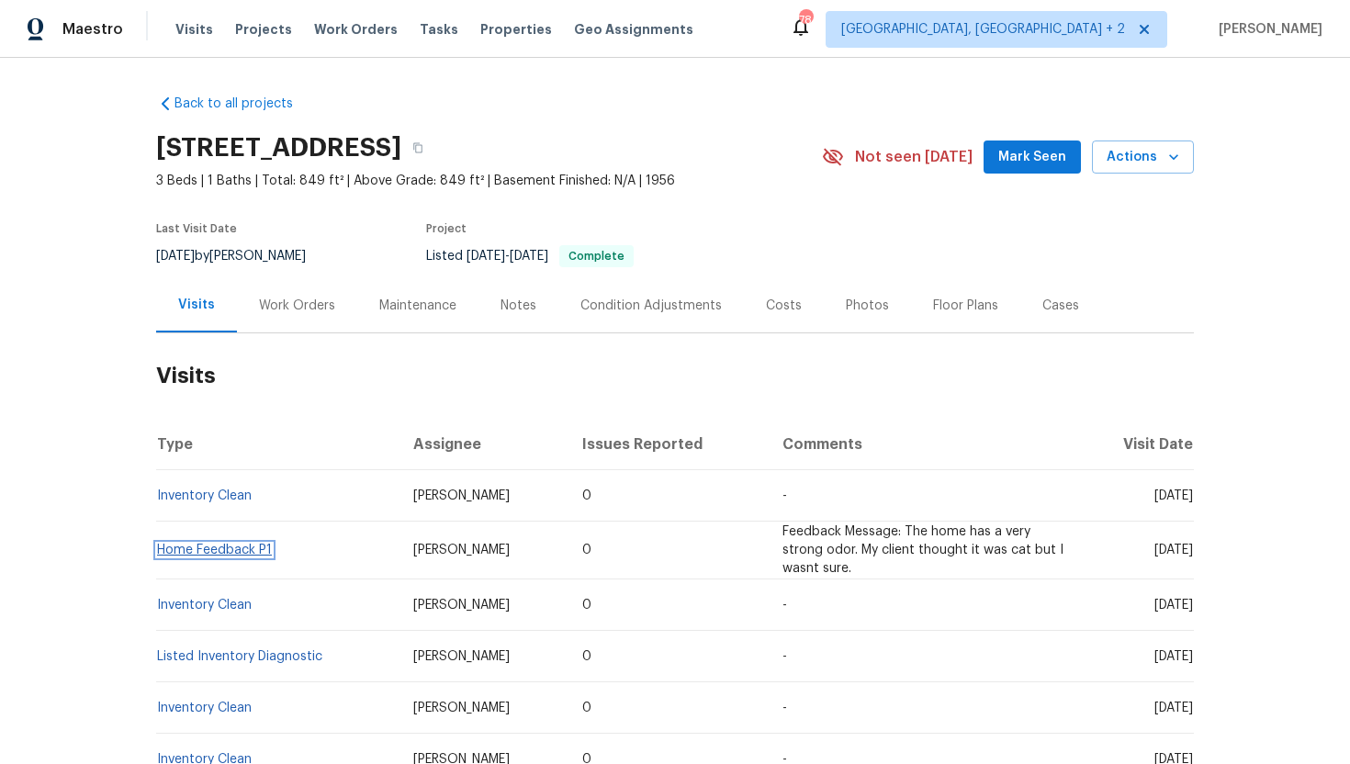
click at [234, 555] on link "Home Feedback P1" at bounding box center [214, 550] width 115 height 13
